Goal: Information Seeking & Learning: Learn about a topic

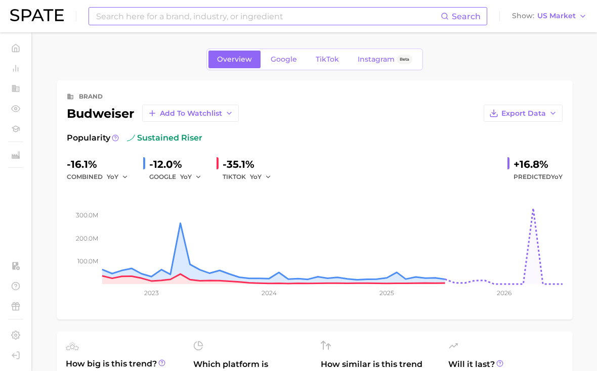
click at [202, 21] on input at bounding box center [267, 16] width 345 height 17
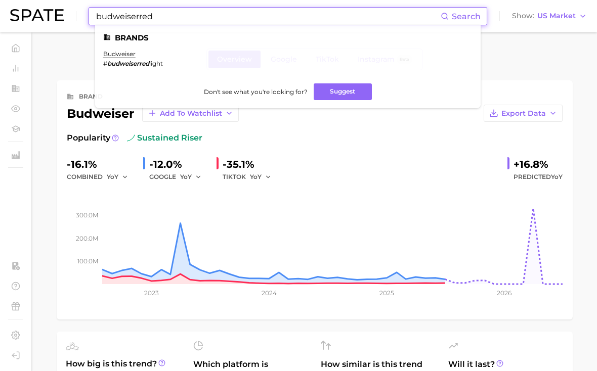
click at [140, 22] on input "budweiserred" at bounding box center [267, 16] width 345 height 17
click at [147, 18] on input "budweiserred" at bounding box center [267, 16] width 345 height 17
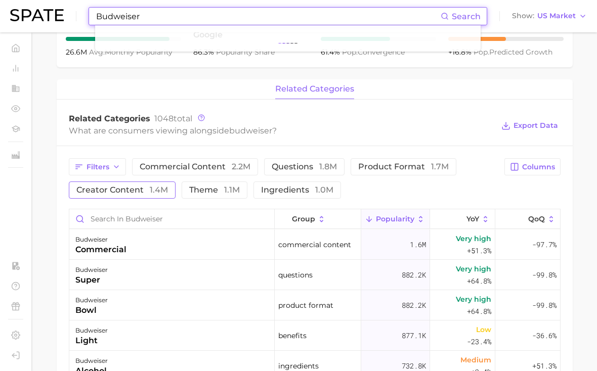
scroll to position [369, 0]
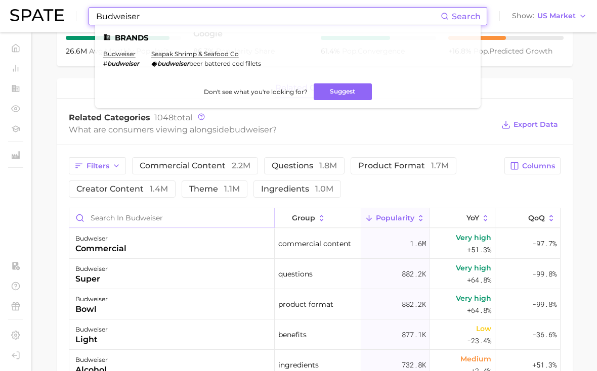
type input "Budweiser"
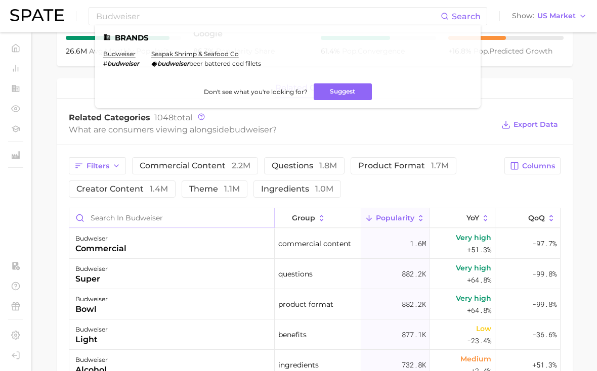
click at [137, 221] on input "Search in budweiser" at bounding box center [171, 217] width 205 height 19
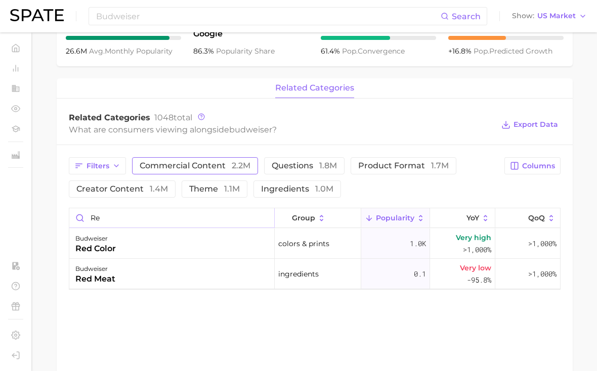
type input "r"
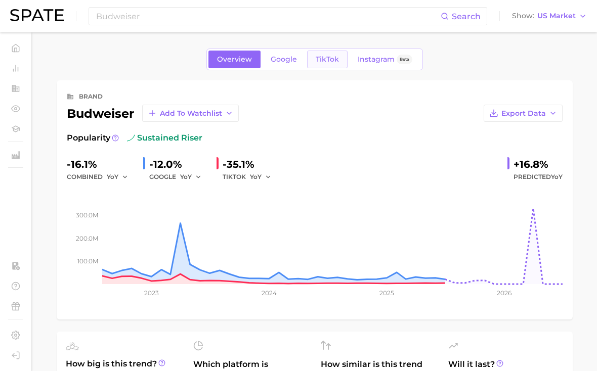
scroll to position [0, 0]
click at [333, 61] on span "TikTok" at bounding box center [327, 59] width 23 height 9
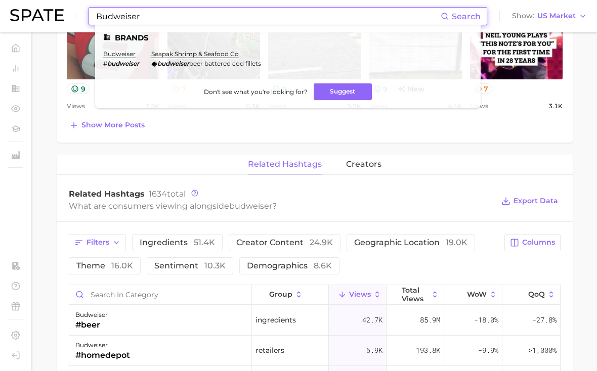
scroll to position [686, 0]
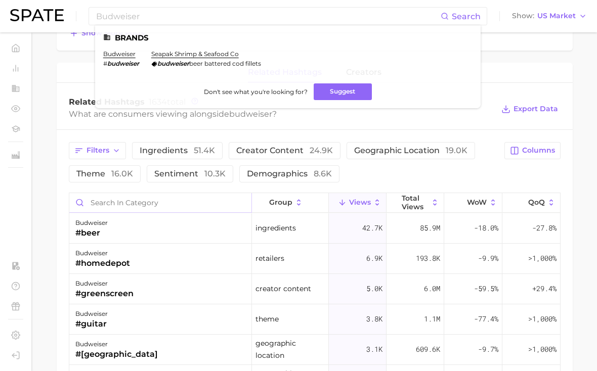
click at [157, 209] on input "Search in category" at bounding box center [160, 202] width 182 height 19
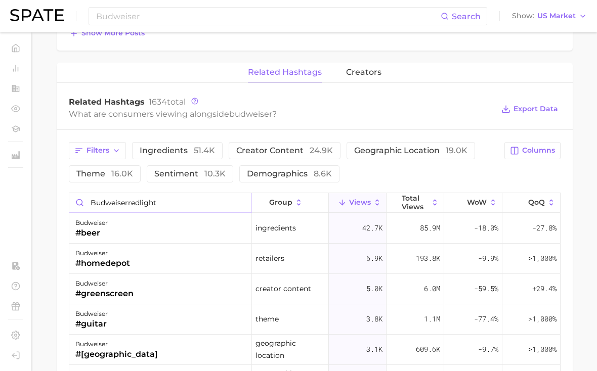
scroll to position [206, 0]
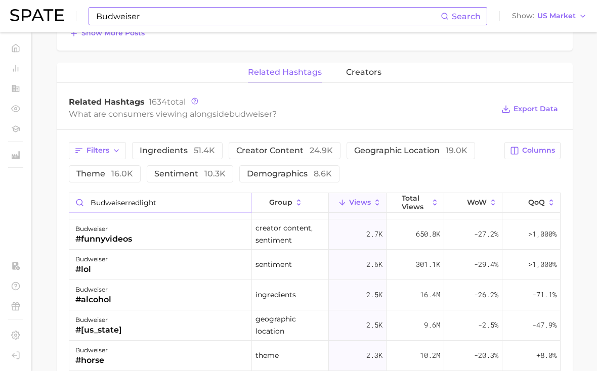
type input "budweiserredlight"
click at [211, 14] on input "Budweiser" at bounding box center [267, 16] width 345 height 17
click at [211, 14] on input "Budweiser#budwe" at bounding box center [267, 16] width 345 height 17
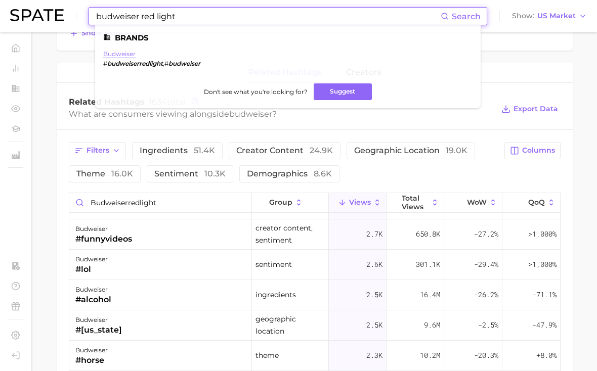
click at [127, 57] on link "budweiser" at bounding box center [119, 54] width 32 height 8
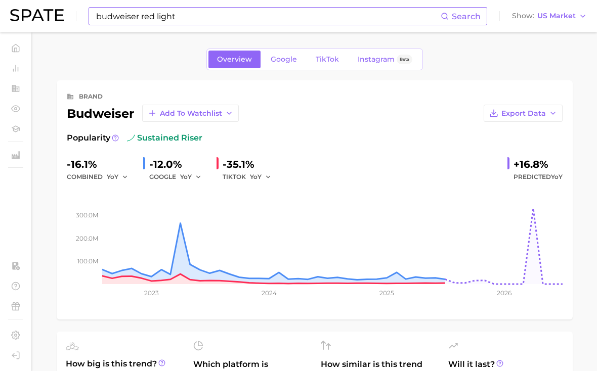
click at [162, 12] on input "budweiser red light" at bounding box center [267, 16] width 345 height 17
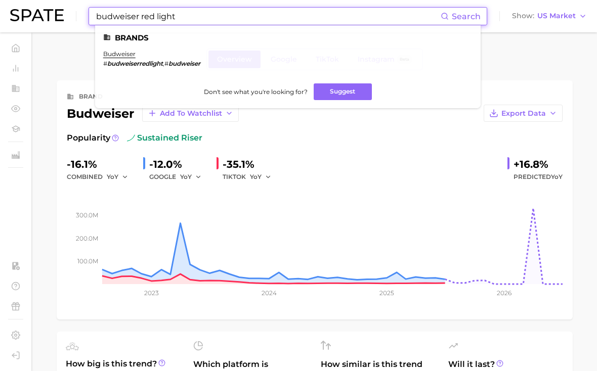
click at [162, 12] on input "budweiser red light" at bounding box center [267, 16] width 345 height 17
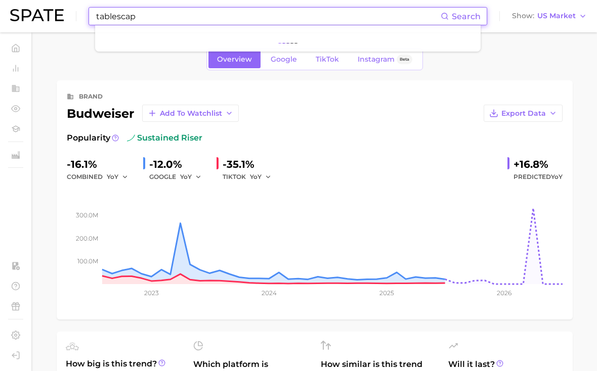
type input "tablescape"
